Goal: Task Accomplishment & Management: Complete application form

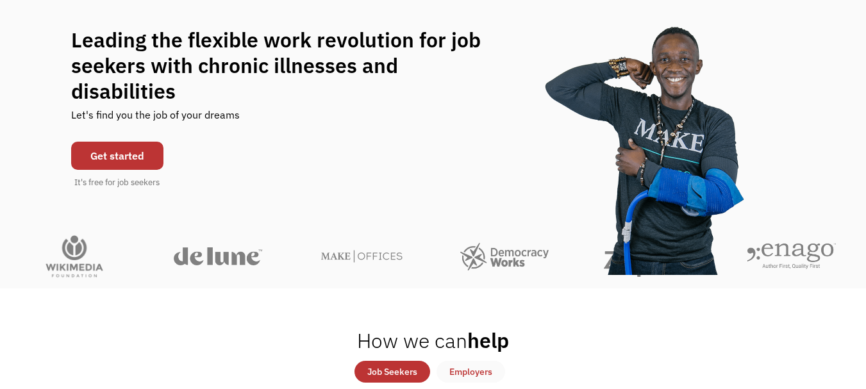
scroll to position [100, 0]
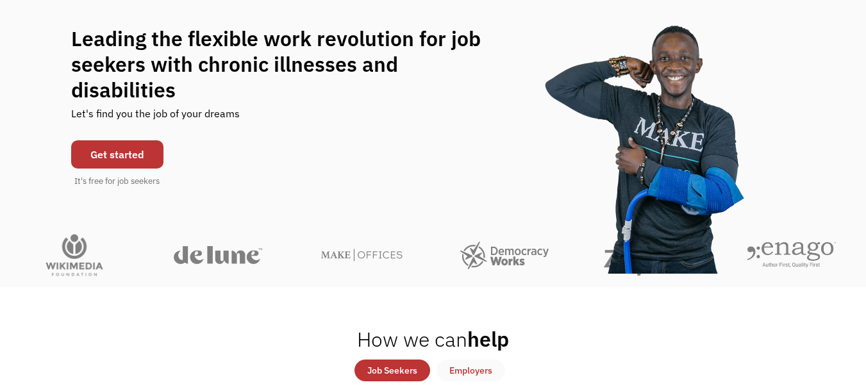
click at [136, 140] on link "Get started" at bounding box center [117, 154] width 92 height 28
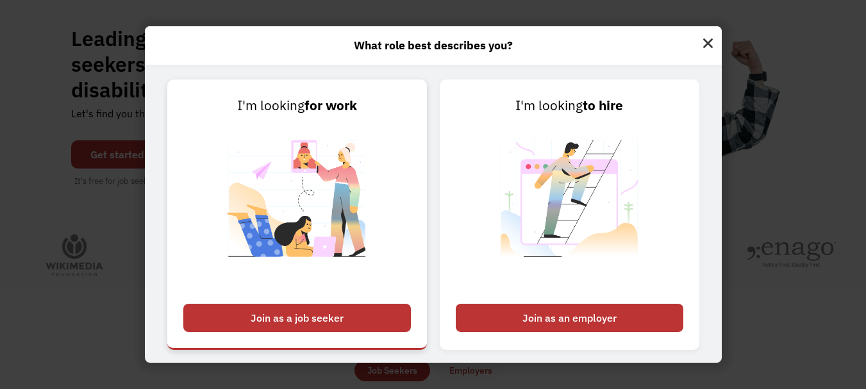
click at [346, 314] on div "Join as a job seeker" at bounding box center [296, 318] width 227 height 28
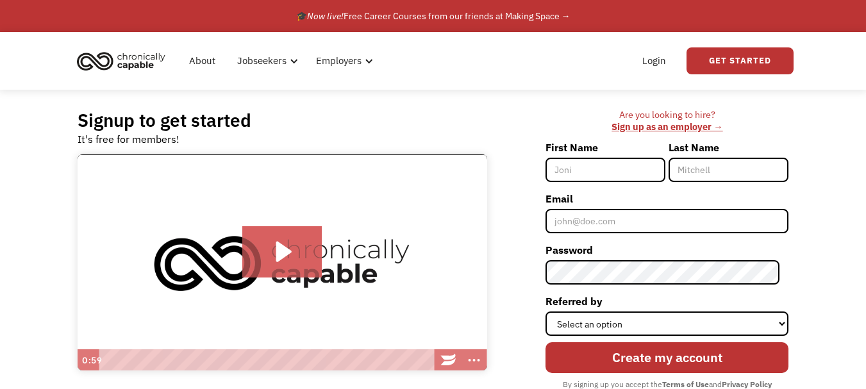
click at [627, 174] on input "First Name" at bounding box center [605, 170] width 120 height 24
type input "Katie"
type input "McLain"
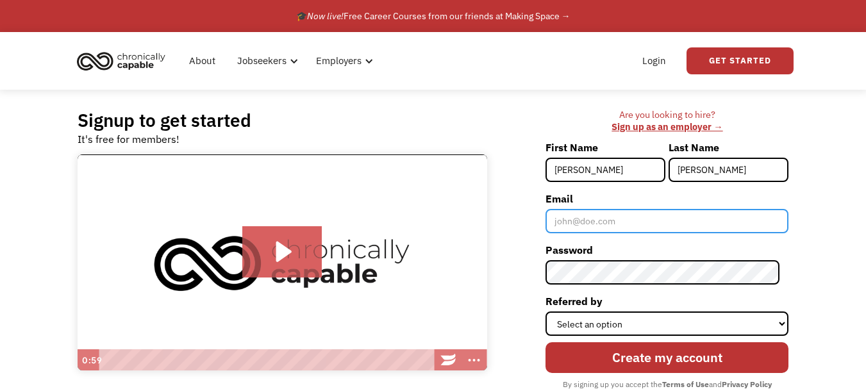
click at [644, 229] on input "Email" at bounding box center [666, 221] width 243 height 24
type input "[EMAIL_ADDRESS][DOMAIN_NAME]"
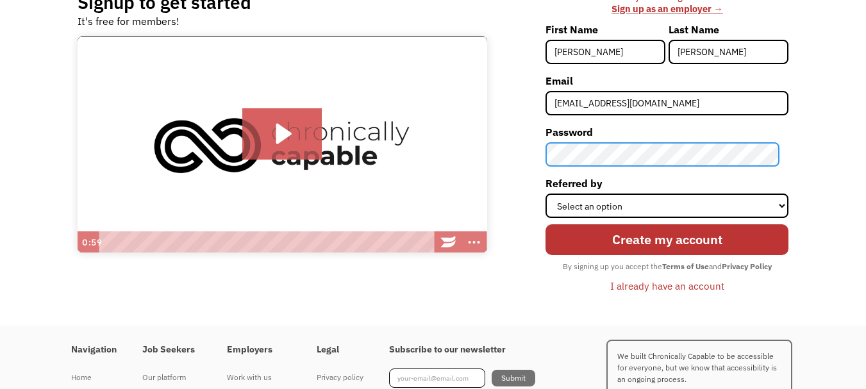
scroll to position [120, 0]
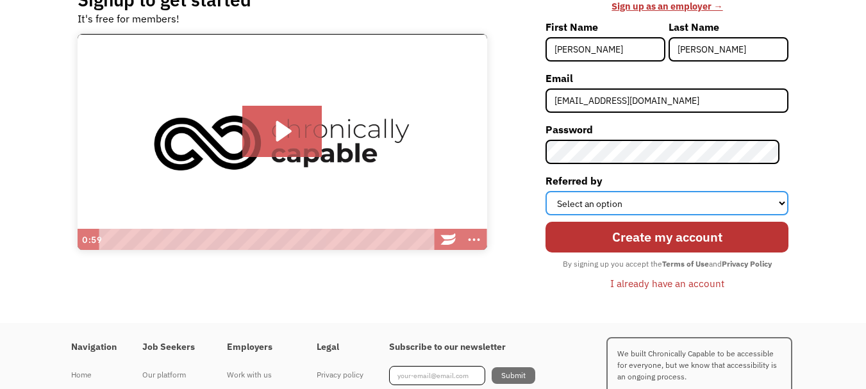
click at [647, 208] on select "Select an option Instagram Facebook Twitter Search Engine News Article Word of …" at bounding box center [666, 203] width 243 height 24
select select "Other"
click at [554, 191] on select "Select an option Instagram Facebook Twitter Search Engine News Article Word of …" at bounding box center [666, 203] width 243 height 24
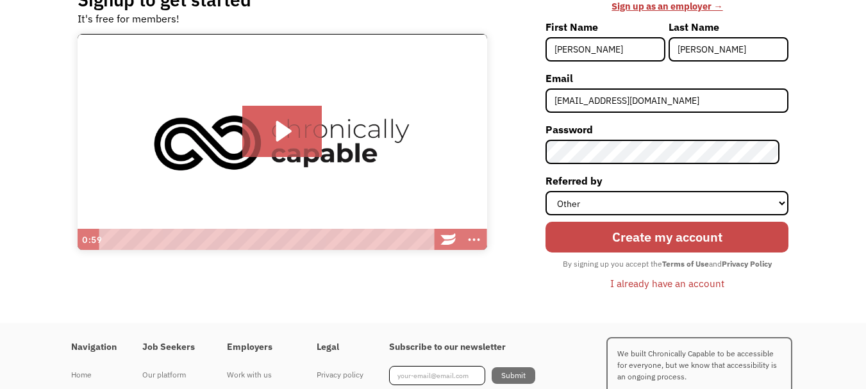
click at [678, 233] on input "Create my account" at bounding box center [666, 237] width 243 height 31
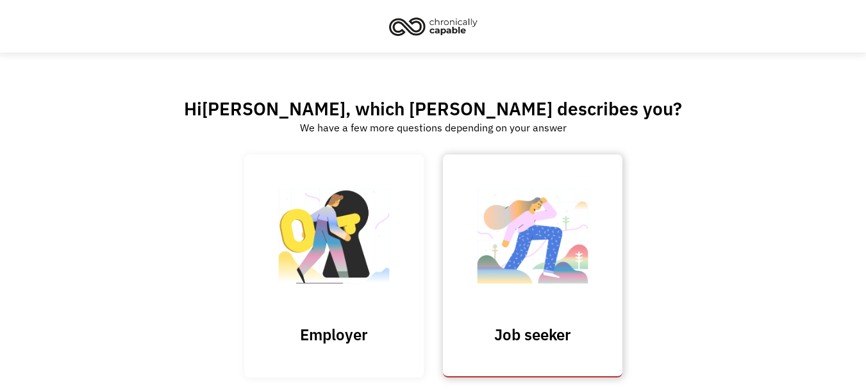
click at [536, 292] on img at bounding box center [532, 242] width 128 height 125
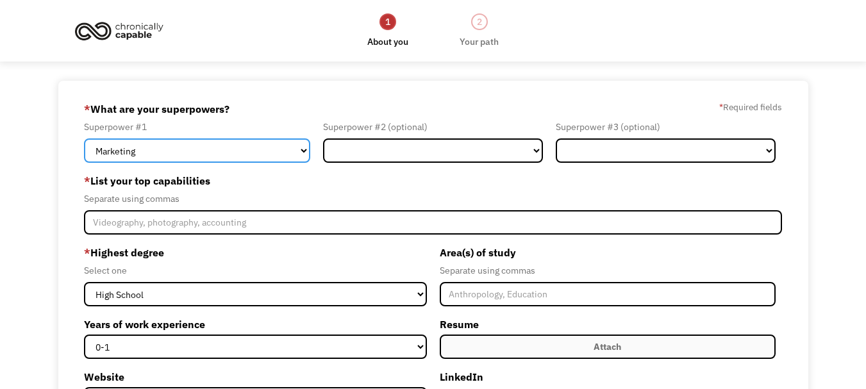
click at [278, 152] on select "Marketing Human Resources Finance Technology Operations Sales Industrial & Manu…" at bounding box center [197, 150] width 226 height 24
select select "Operations"
click at [84, 138] on select "Marketing Human Resources Finance Technology Operations Sales Industrial & Manu…" at bounding box center [197, 150] width 226 height 24
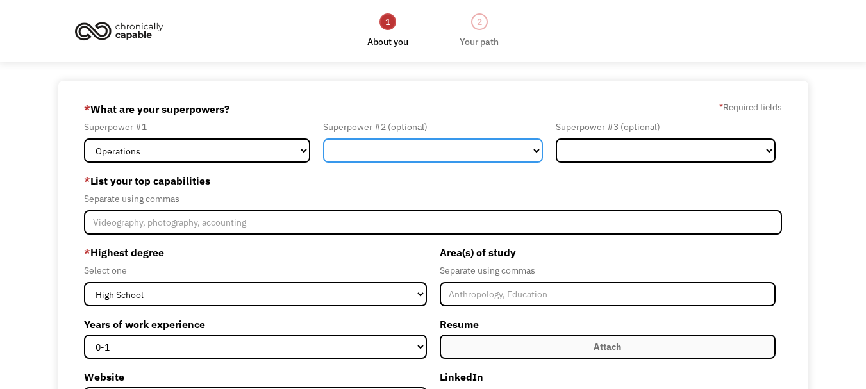
click at [382, 154] on select "Marketing Human Resources Finance Technology Operations Sales Industrial & Manu…" at bounding box center [433, 150] width 220 height 24
select select "Science & Education"
click at [323, 138] on select "Marketing Human Resources Finance Technology Operations Sales Industrial & Manu…" at bounding box center [433, 150] width 220 height 24
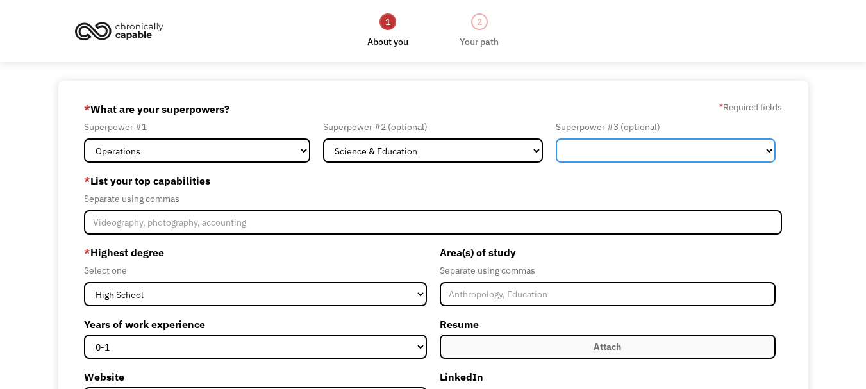
click at [637, 145] on select "Marketing Human Resources Finance Technology Operations Sales Industrial & Manu…" at bounding box center [665, 150] width 220 height 24
select select "Customer Service"
click at [555, 138] on select "Marketing Human Resources Finance Technology Operations Sales Industrial & Manu…" at bounding box center [665, 150] width 220 height 24
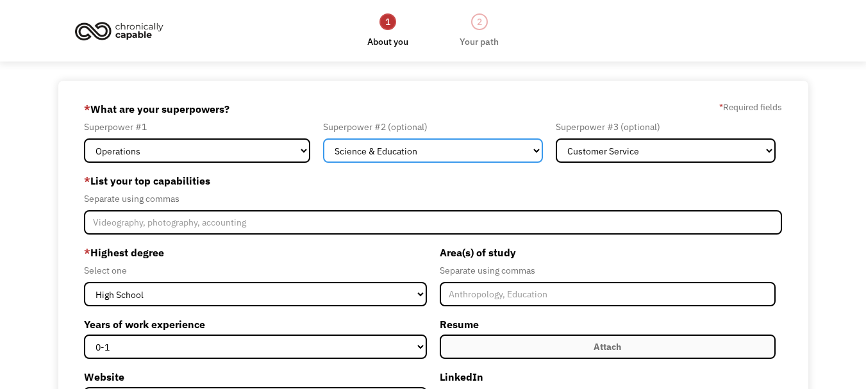
click at [538, 154] on select "Marketing Human Resources Finance Technology Operations Sales Industrial & Manu…" at bounding box center [433, 150] width 220 height 24
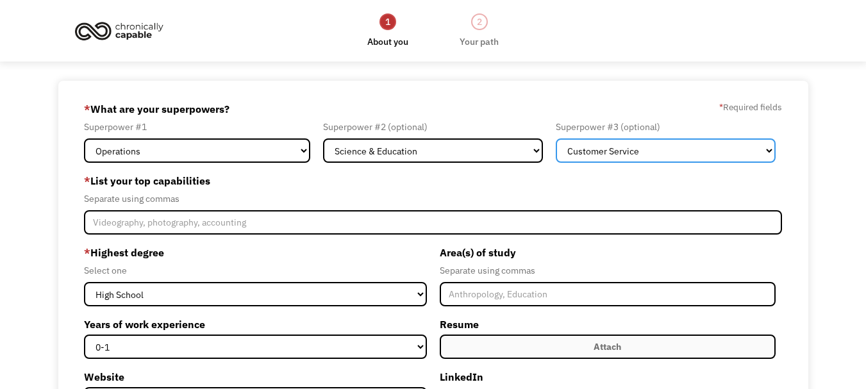
click at [616, 147] on select "Marketing Human Resources Finance Technology Operations Sales Industrial & Manu…" at bounding box center [665, 150] width 220 height 24
select select "Member-Create-Step1"
click at [555, 138] on select "Marketing Human Resources Finance Technology Operations Sales Industrial & Manu…" at bounding box center [665, 150] width 220 height 24
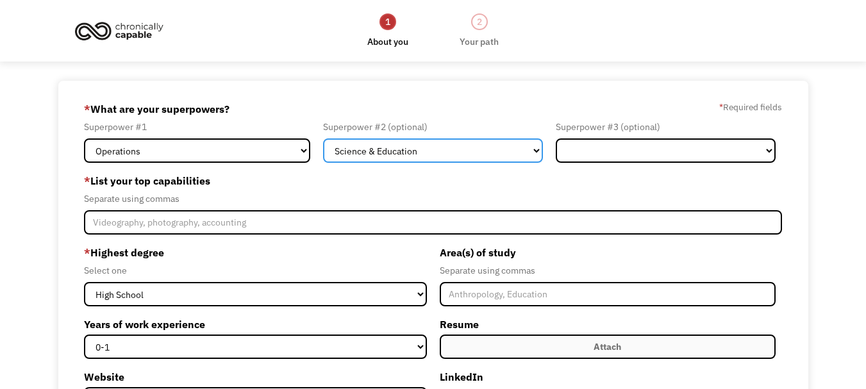
click at [406, 144] on select "Marketing Human Resources Finance Technology Operations Sales Industrial & Manu…" at bounding box center [433, 150] width 220 height 24
select select "Customer Service"
click at [323, 138] on select "Marketing Human Resources Finance Technology Operations Sales Industrial & Manu…" at bounding box center [433, 150] width 220 height 24
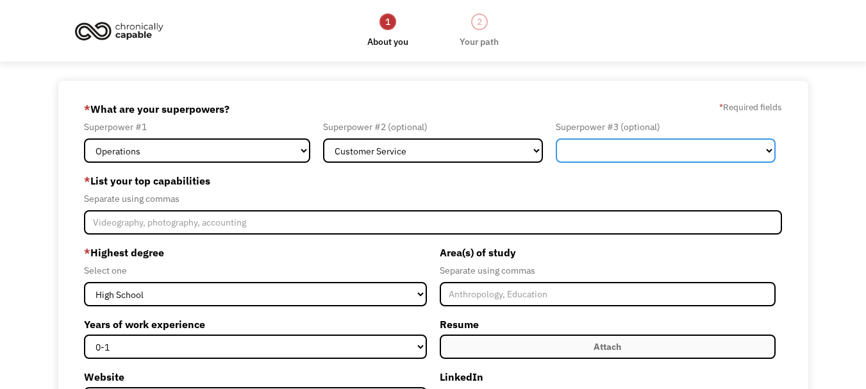
click at [591, 152] on select "Marketing Human Resources Finance Technology Operations Sales Industrial & Manu…" at bounding box center [665, 150] width 220 height 24
select select "Administration"
click at [555, 138] on select "Marketing Human Resources Finance Technology Operations Sales Industrial & Manu…" at bounding box center [665, 150] width 220 height 24
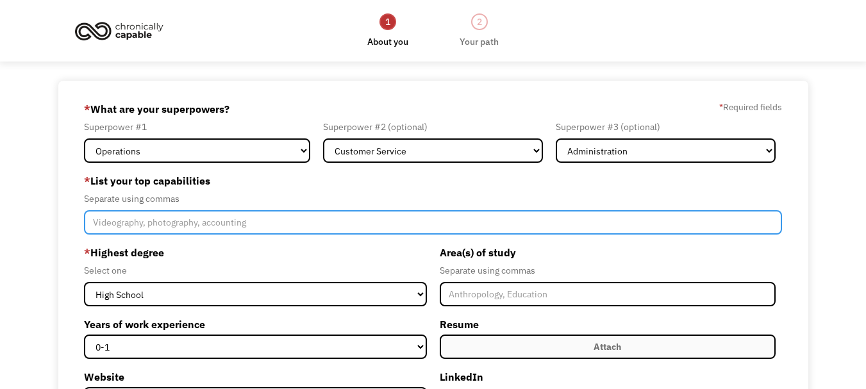
click at [271, 217] on input "Member-Create-Step1" at bounding box center [433, 222] width 698 height 24
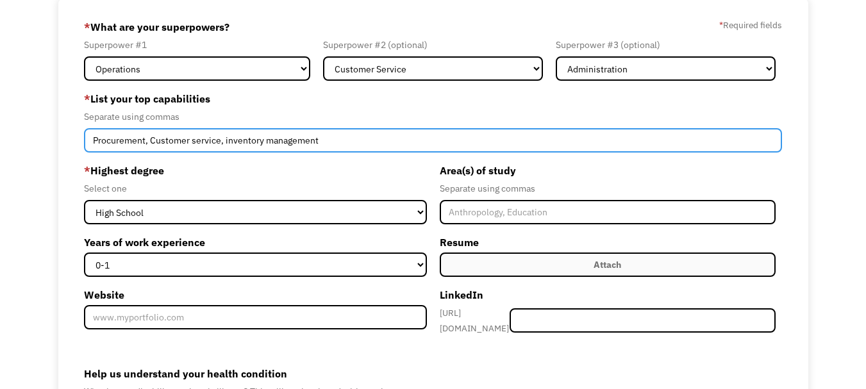
scroll to position [83, 0]
type input "Procurement, Customer service, inventory management"
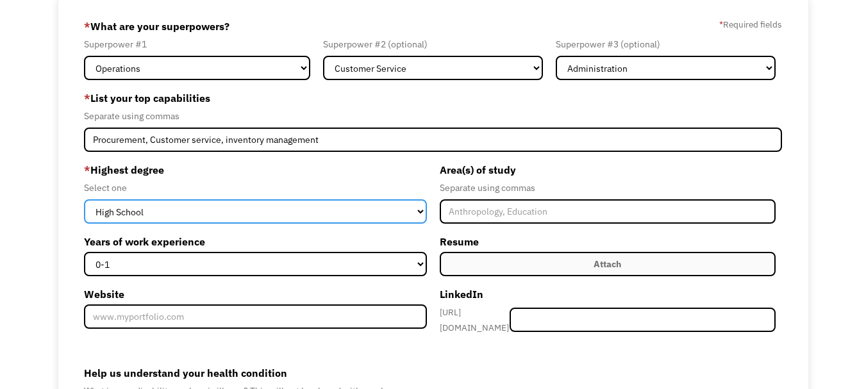
click at [265, 217] on select "High School Associates Bachelors Master's PhD" at bounding box center [255, 211] width 342 height 24
select select "bachelors"
click at [84, 199] on select "High School Associates Bachelors Master's PhD" at bounding box center [255, 211] width 342 height 24
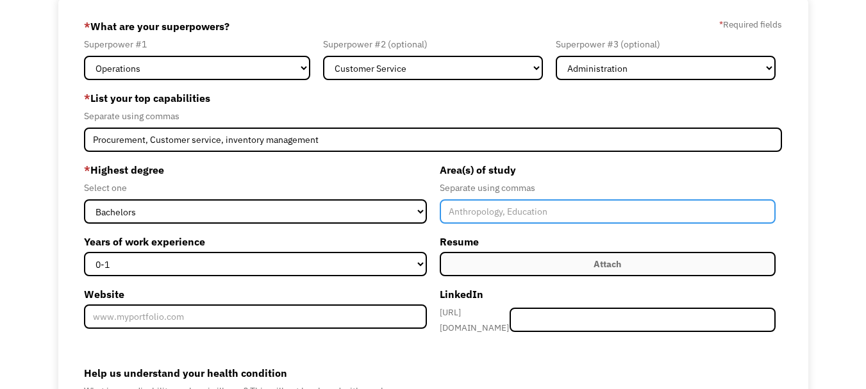
click at [484, 206] on input "Member-Create-Step1" at bounding box center [608, 211] width 336 height 24
type input "Geograpghy, Environmental Studies"
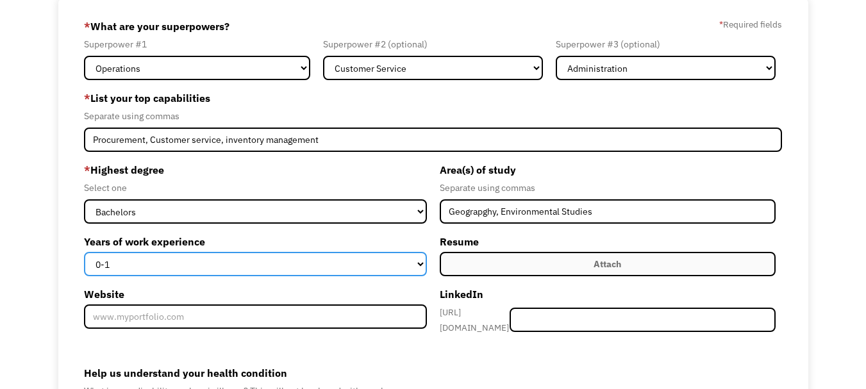
click at [377, 273] on select "0-1 2-4 5-10 11-15 15+" at bounding box center [255, 264] width 342 height 24
select select "11-15"
click at [84, 252] on select "0-1 2-4 5-10 11-15 15+" at bounding box center [255, 264] width 342 height 24
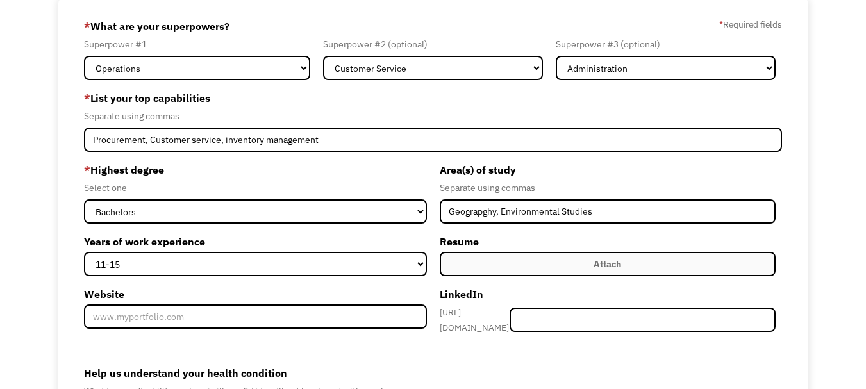
click at [508, 270] on label "Attach" at bounding box center [608, 264] width 336 height 24
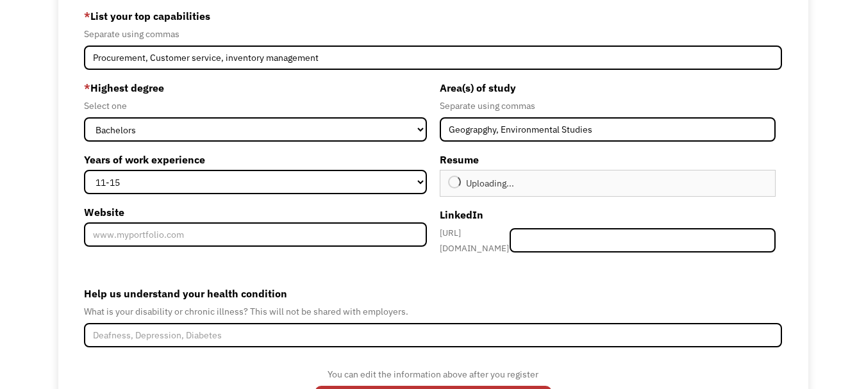
type input "Continue"
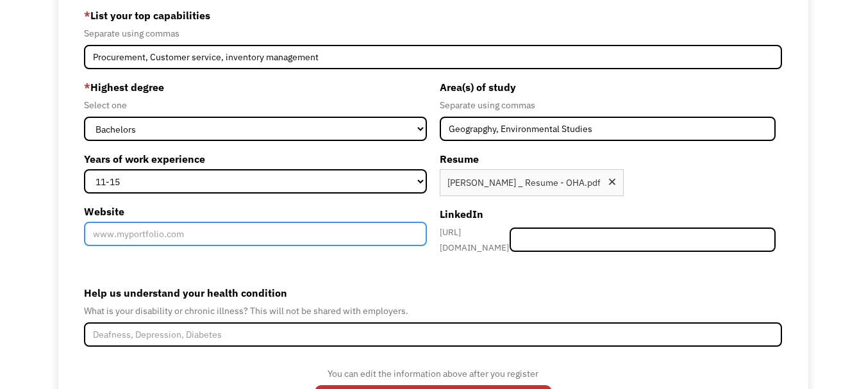
click at [300, 236] on input "Website" at bounding box center [255, 234] width 342 height 24
click at [300, 236] on input "www.linkedin.com/kathleenlmclain" at bounding box center [255, 234] width 342 height 24
drag, startPoint x: 300, startPoint y: 236, endPoint x: 0, endPoint y: 194, distance: 302.7
click at [0, 194] on div "68bf3471d30ae03db7df719d kathleenlmclain@gmail.com Katie McLain Other * What ar…" at bounding box center [433, 177] width 866 height 525
paste input "https://www.linkedin.com/in/kathleenlmclain/"
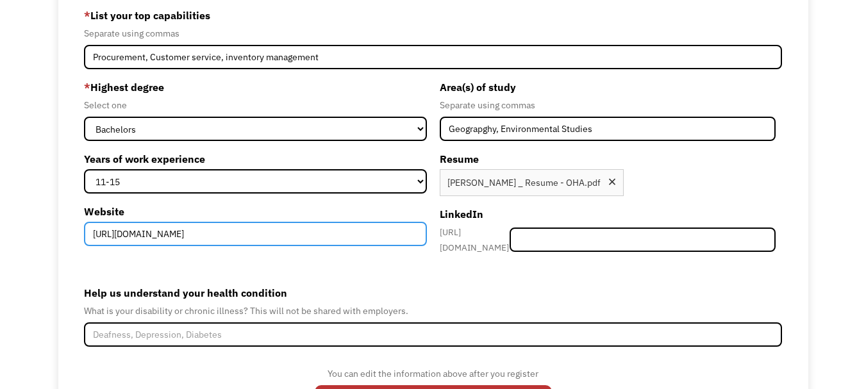
type input "https://www.linkedin.com/in/kathleenlmclain/"
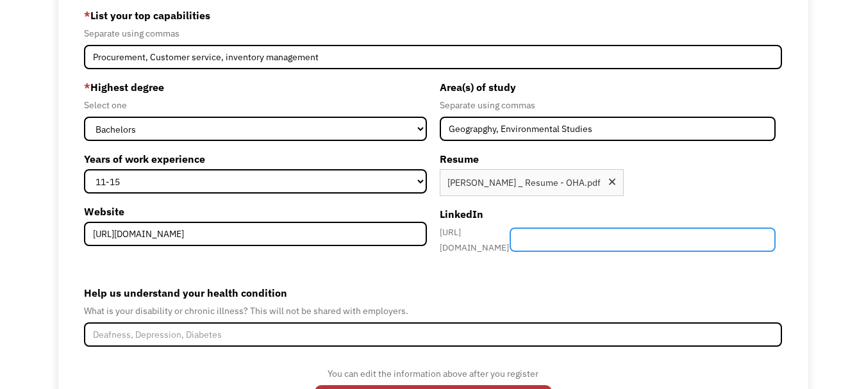
click at [630, 238] on input "Member-Create-Step1" at bounding box center [642, 239] width 266 height 24
paste input "https://www.linkedin.com/in/kathleenlmclain/"
type input "https://www.linkedin.com/in/kathleenlmclain/"
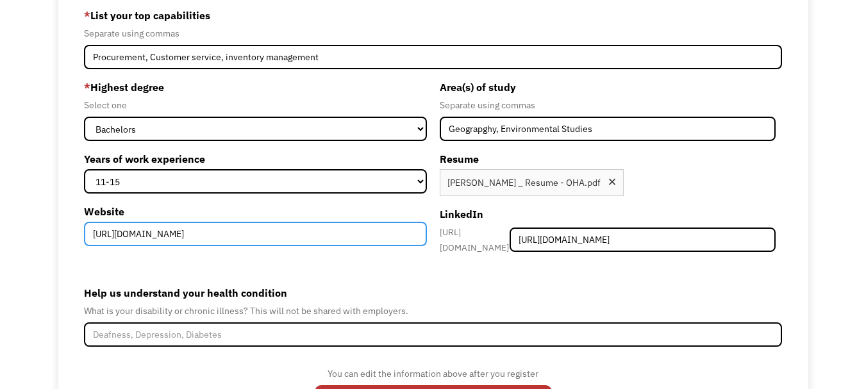
click at [306, 236] on input "https://www.linkedin.com/in/kathleenlmclain/" at bounding box center [255, 234] width 342 height 24
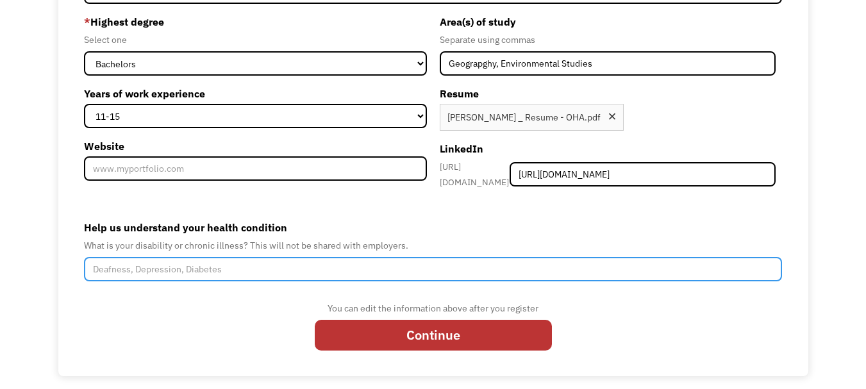
click at [199, 271] on input "Help us understand your health condition" at bounding box center [433, 269] width 698 height 24
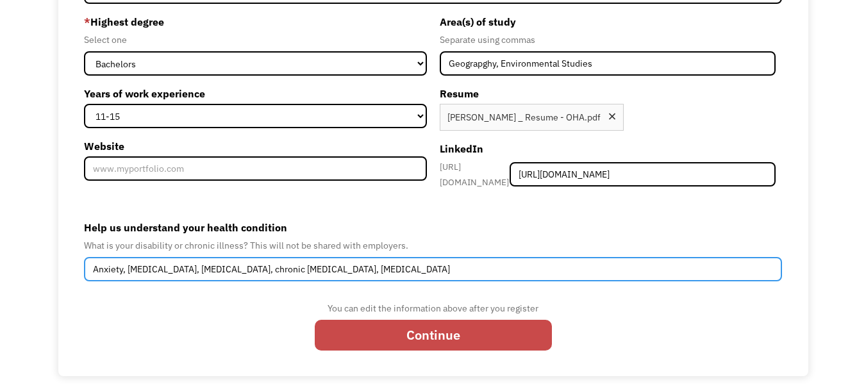
type input "Anxiety, depression, chronic pain, chronic lyme disease, chronic migraine"
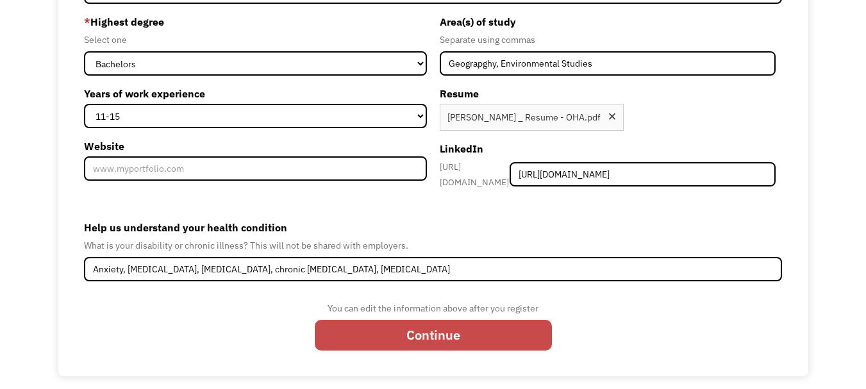
click at [450, 336] on input "Continue" at bounding box center [433, 335] width 237 height 31
type input "Please wait..."
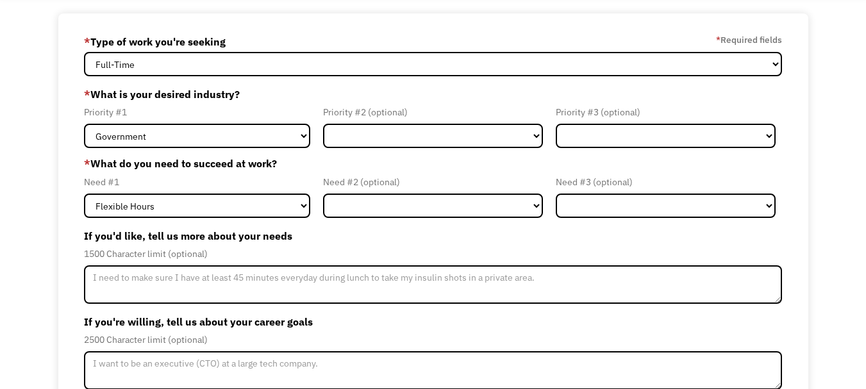
scroll to position [68, 0]
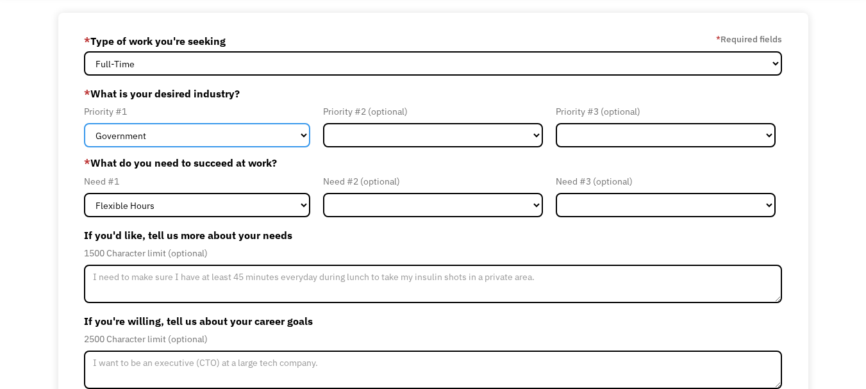
click at [287, 127] on select "Government Finance & Insurance Health & Social Care Tech & Engineering Creative…" at bounding box center [197, 135] width 226 height 24
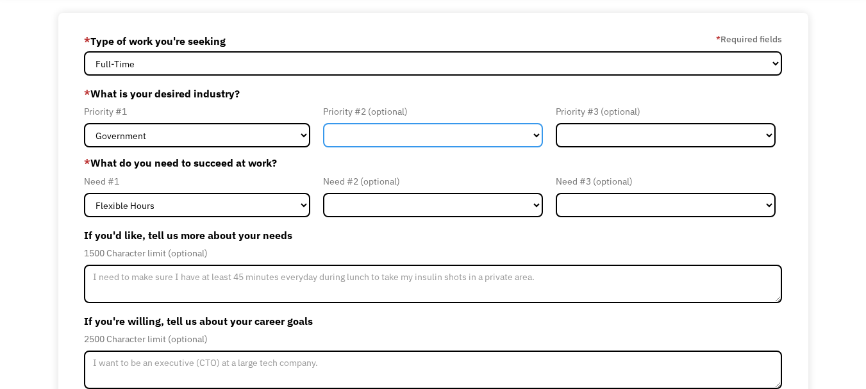
click at [432, 131] on select "Government Finance & Insurance Health & Social Care Tech & Engineering Creative…" at bounding box center [433, 135] width 220 height 24
select select "Administrative"
click at [323, 123] on select "Government Finance & Insurance Health & Social Care Tech & Engineering Creative…" at bounding box center [433, 135] width 220 height 24
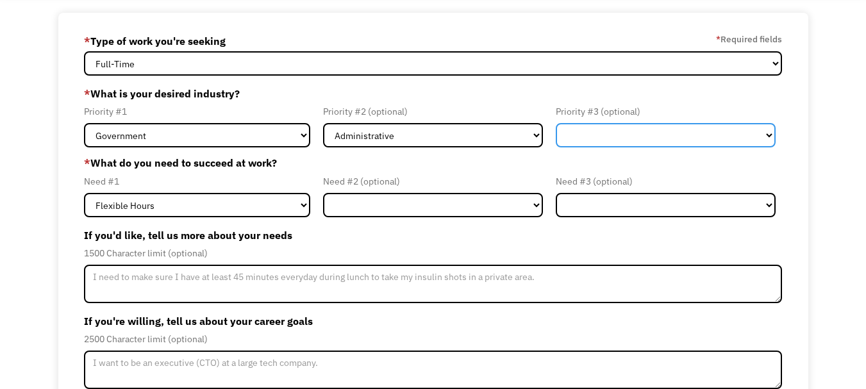
click at [596, 125] on select "Government Finance & Insurance Health & Social Care Tech & Engineering Creative…" at bounding box center [665, 135] width 220 height 24
select select "Creative & Design"
click at [555, 123] on select "Government Finance & Insurance Health & Social Care Tech & Engineering Creative…" at bounding box center [665, 135] width 220 height 24
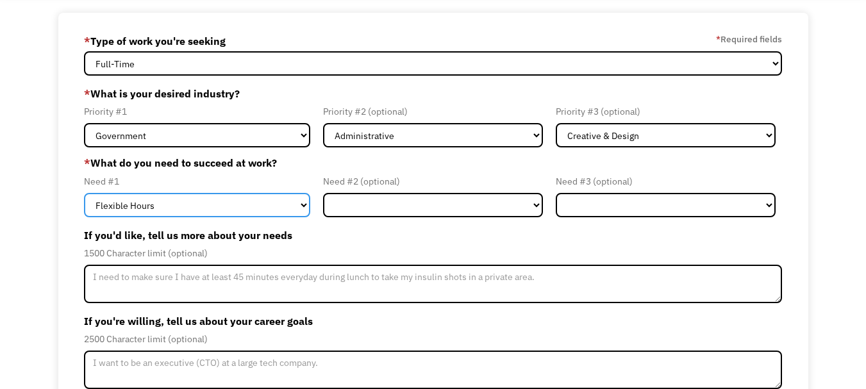
click at [244, 204] on select "Flexible Hours Remote Work Service Animal On-site Accommodations Visual Support…" at bounding box center [197, 205] width 226 height 24
select select "Remote Work"
click at [84, 193] on select "Flexible Hours Remote Work Service Animal On-site Accommodations Visual Support…" at bounding box center [197, 205] width 226 height 24
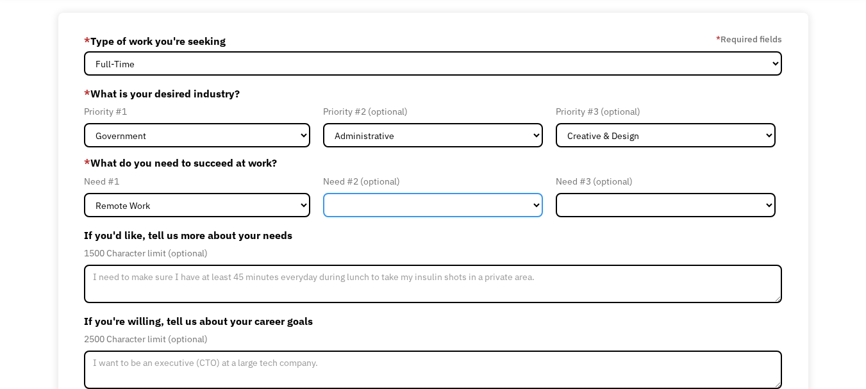
click at [382, 208] on select "Flexible Hours Remote Work Service Animal On-site Accommodations Visual Support…" at bounding box center [433, 205] width 220 height 24
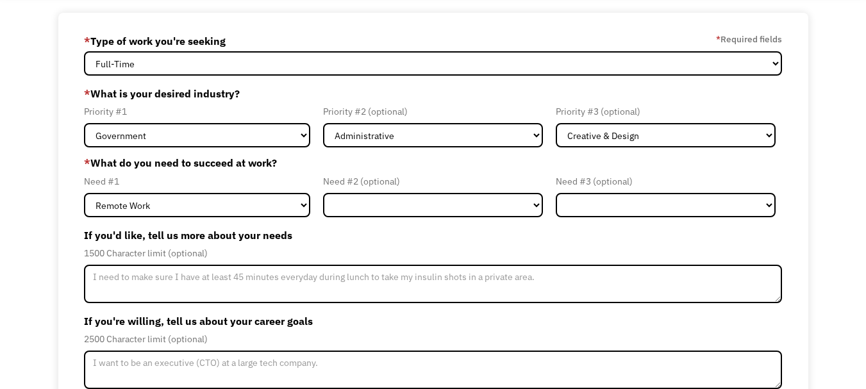
click at [597, 254] on div "1500 Character limit (optional)" at bounding box center [433, 252] width 698 height 15
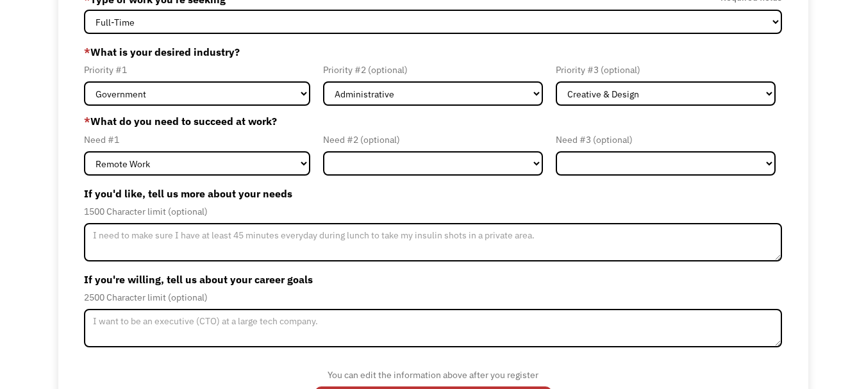
scroll to position [163, 0]
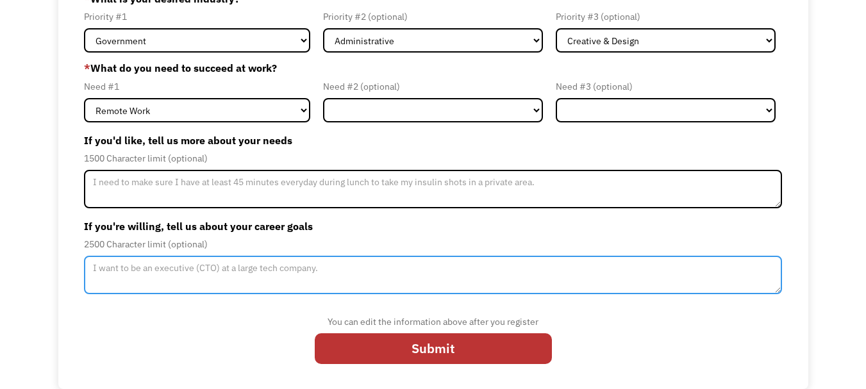
click at [404, 270] on textarea "Member-Update-Form-Step2" at bounding box center [433, 275] width 698 height 38
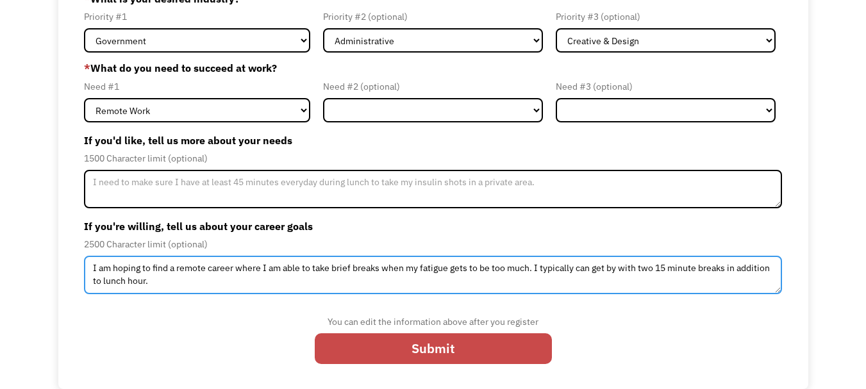
type textarea "I am hoping to find a remote career where I am able to take brief breaks when m…"
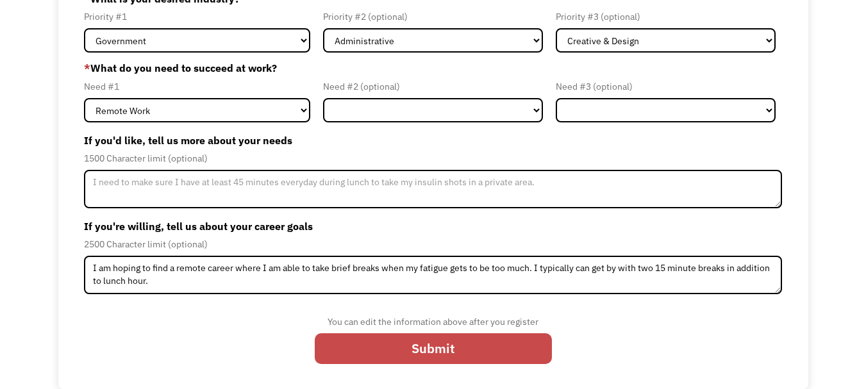
click at [442, 352] on input "Submit" at bounding box center [433, 348] width 237 height 31
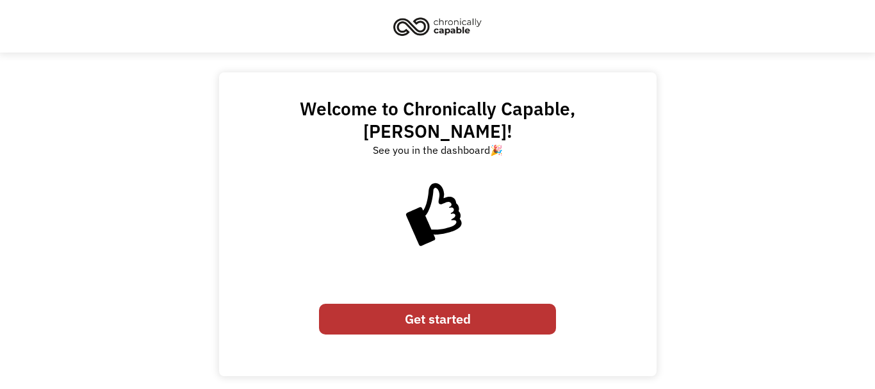
click at [424, 304] on link "Get started" at bounding box center [437, 319] width 237 height 31
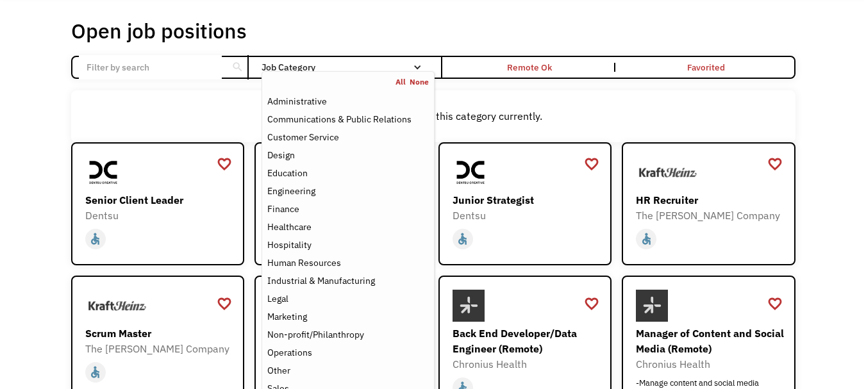
scroll to position [60, 0]
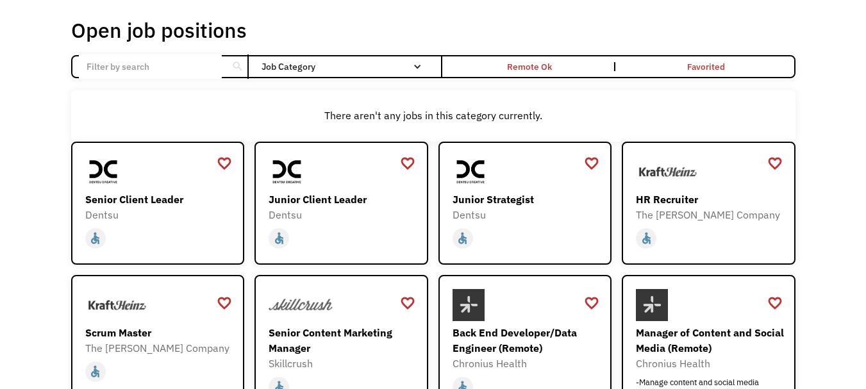
click at [21, 165] on div "Open job positions You have X liked items Search search Filter by category Admi…" at bounding box center [433, 345] width 866 height 707
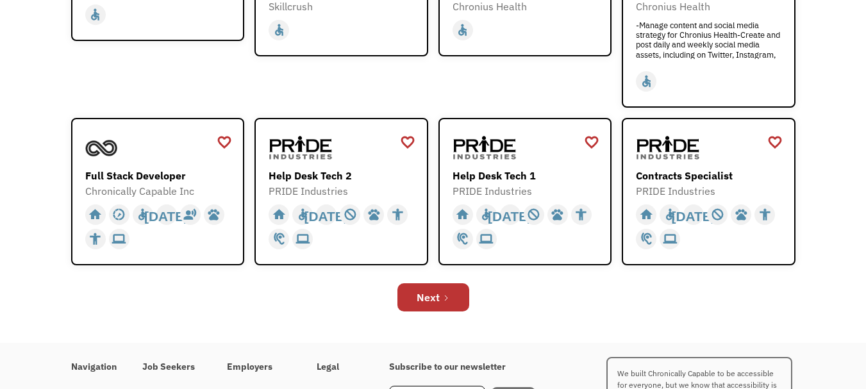
scroll to position [418, 0]
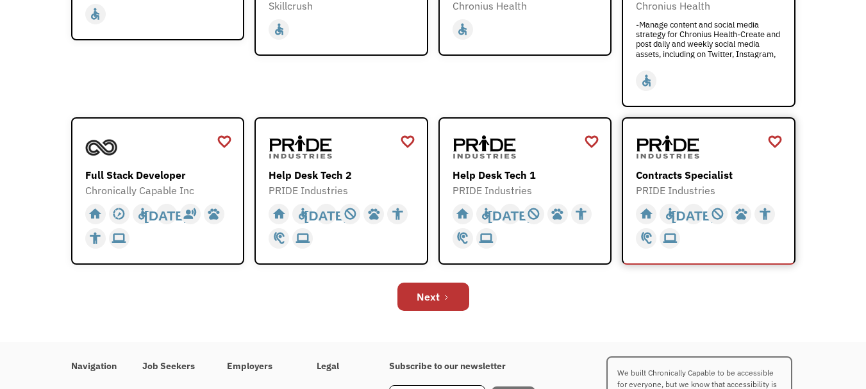
click at [666, 168] on div "Contracts Specialist" at bounding box center [710, 174] width 149 height 15
click at [329, 195] on div "PRIDE Industries" at bounding box center [342, 190] width 149 height 15
click at [452, 305] on link "Next" at bounding box center [433, 297] width 72 height 28
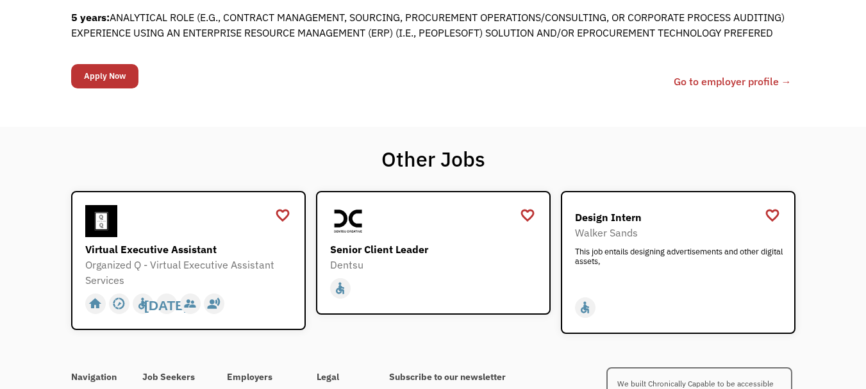
scroll to position [718, 0]
click at [110, 89] on input "Apply Now" at bounding box center [104, 77] width 67 height 24
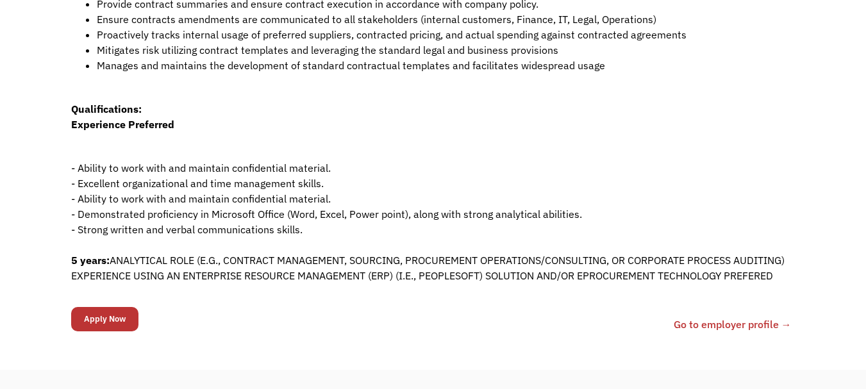
scroll to position [468, 0]
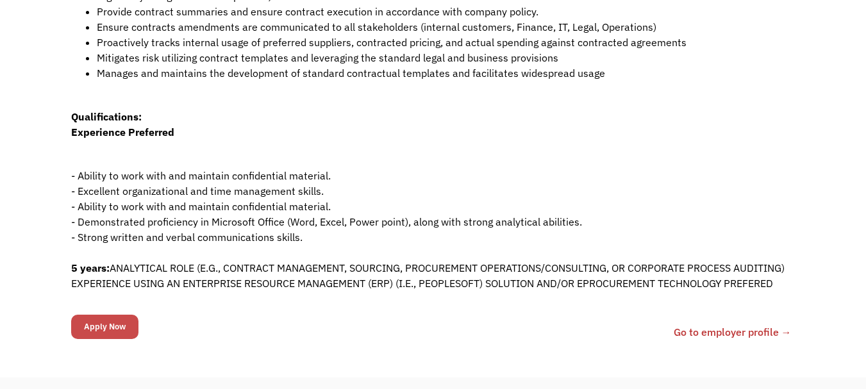
click at [99, 339] on input "Apply Now" at bounding box center [104, 327] width 67 height 24
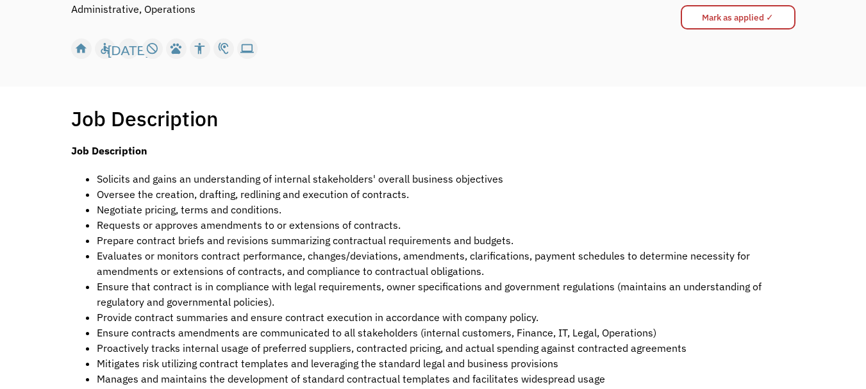
scroll to position [0, 0]
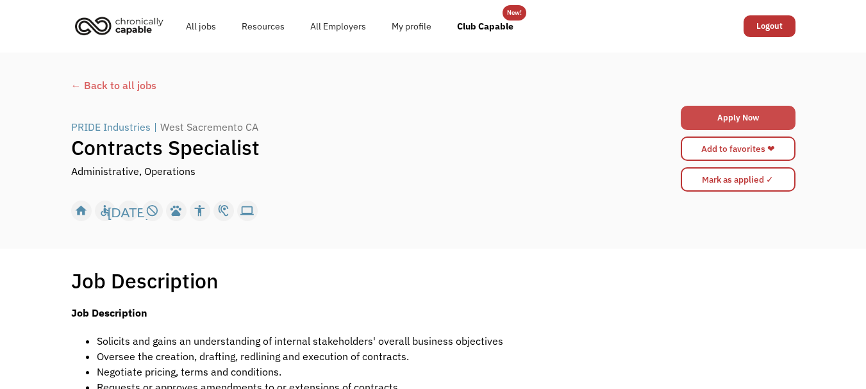
click at [693, 108] on link "Apply Now" at bounding box center [737, 118] width 115 height 24
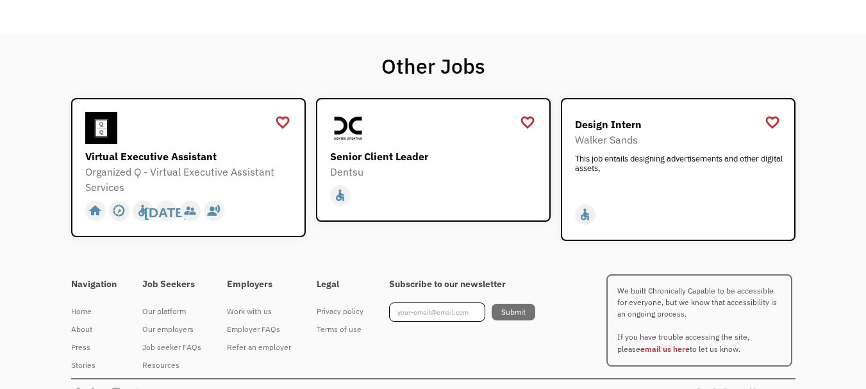
scroll to position [812, 0]
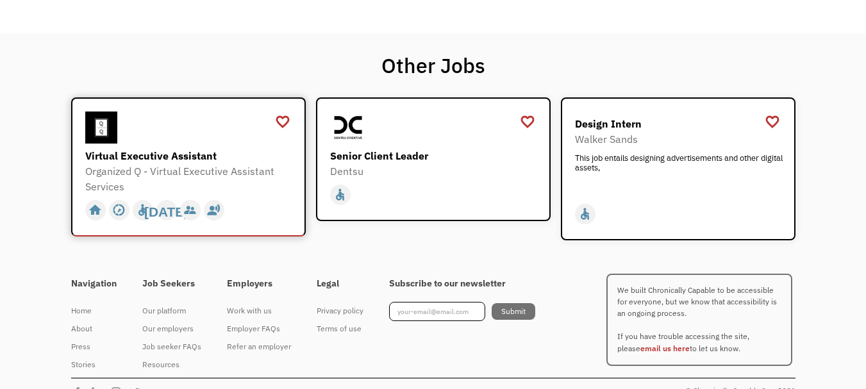
click at [199, 163] on div "Virtual Executive Assistant" at bounding box center [190, 155] width 210 height 15
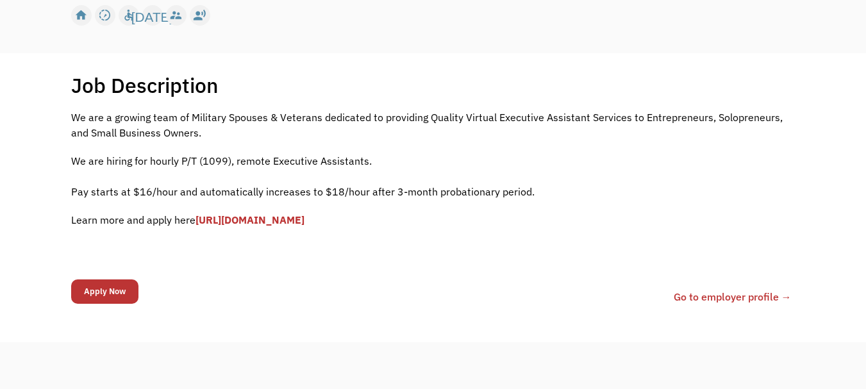
scroll to position [196, 0]
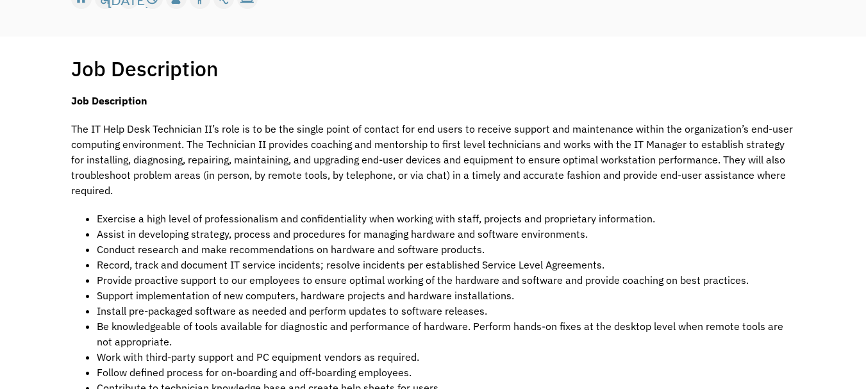
scroll to position [213, 0]
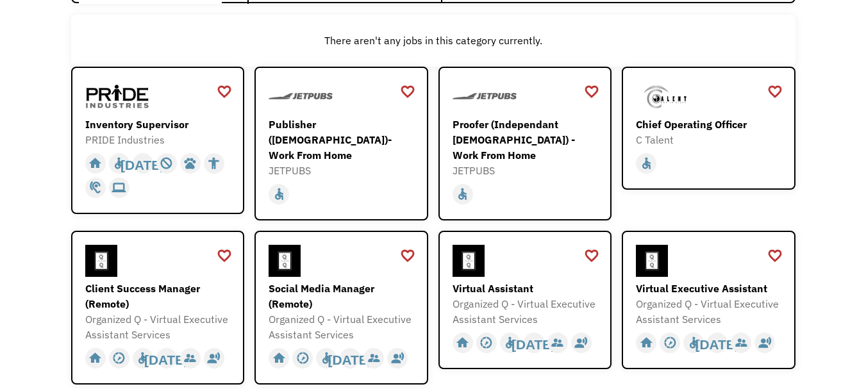
scroll to position [138, 0]
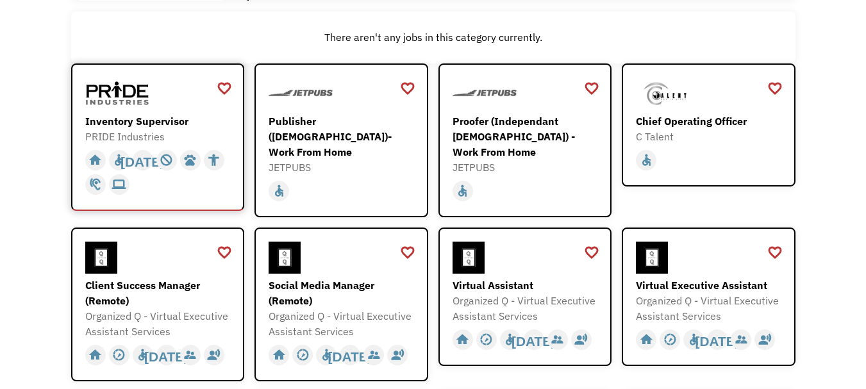
click at [168, 119] on div "Inventory Supervisor" at bounding box center [159, 120] width 149 height 15
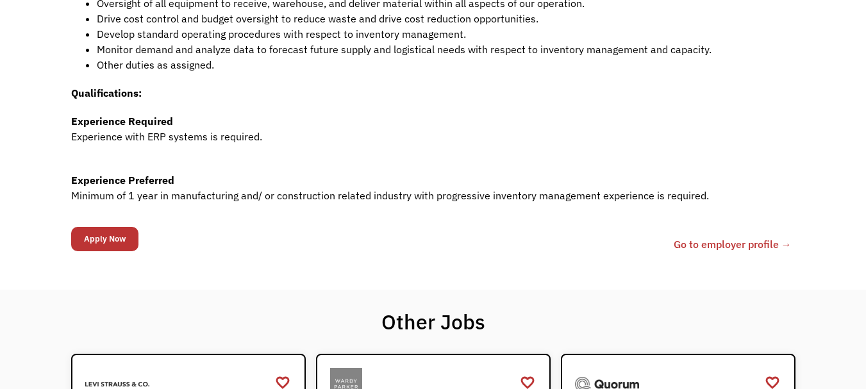
scroll to position [490, 0]
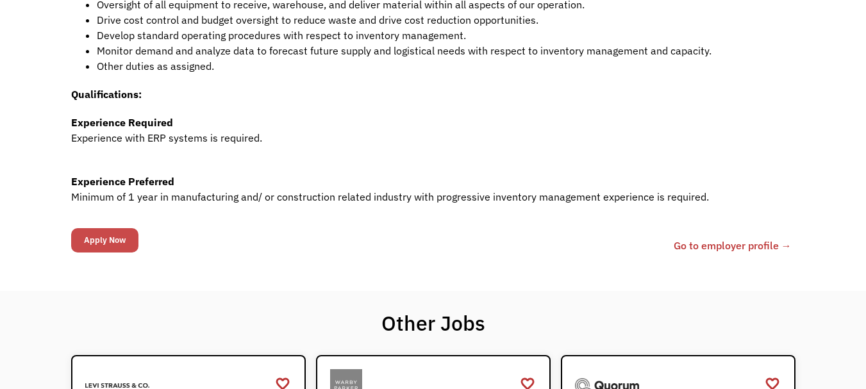
click at [117, 247] on input "Apply Now" at bounding box center [104, 240] width 67 height 24
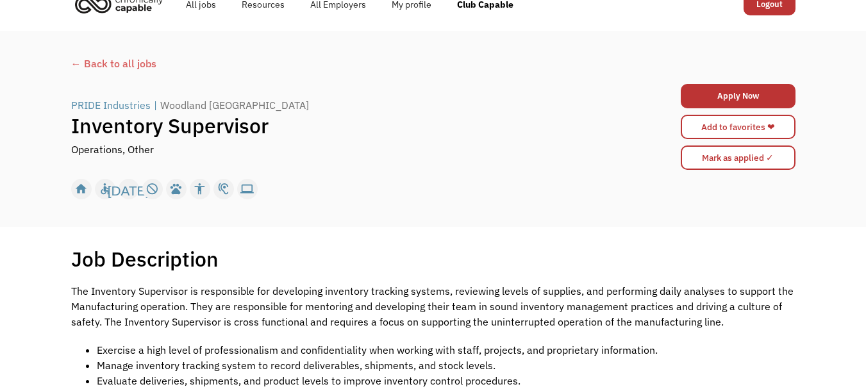
scroll to position [0, 0]
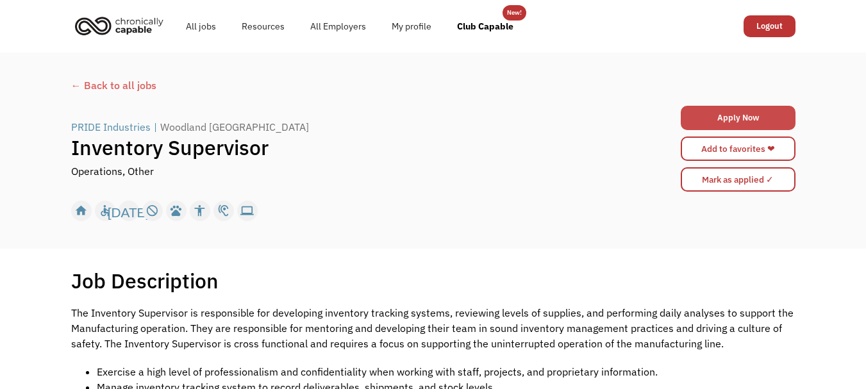
click at [771, 109] on link "Apply Now" at bounding box center [737, 118] width 115 height 24
